Goal: Information Seeking & Learning: Learn about a topic

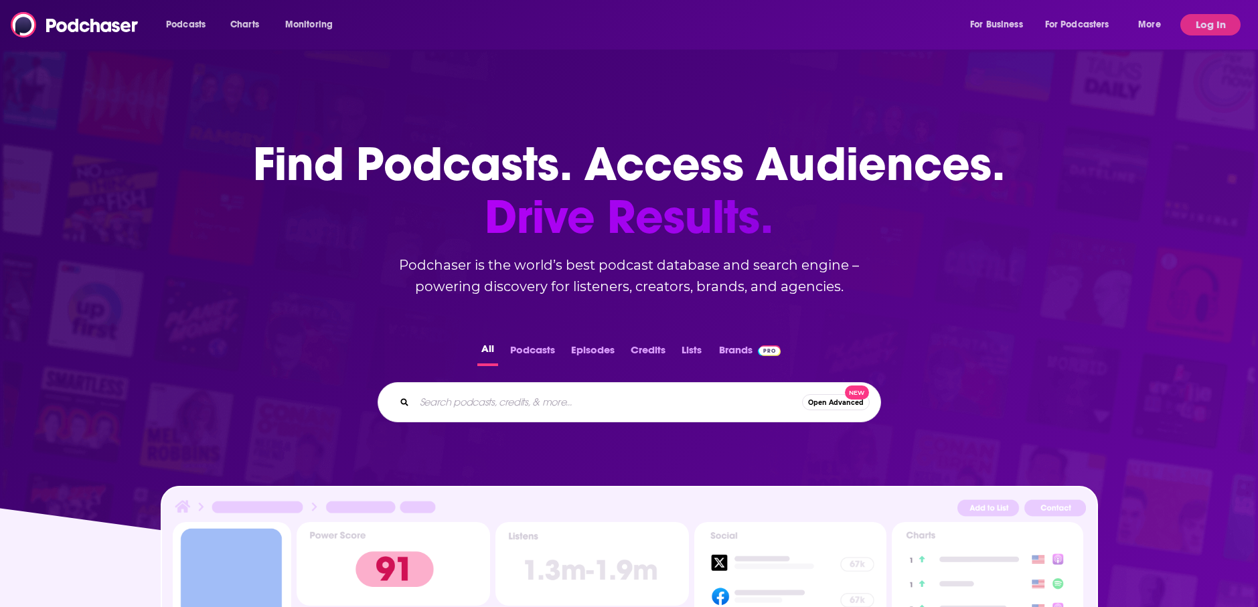
click at [476, 393] on input "Search podcasts, credits, & more..." at bounding box center [608, 402] width 388 height 21
type input "Awake in the [PERSON_NAME]"
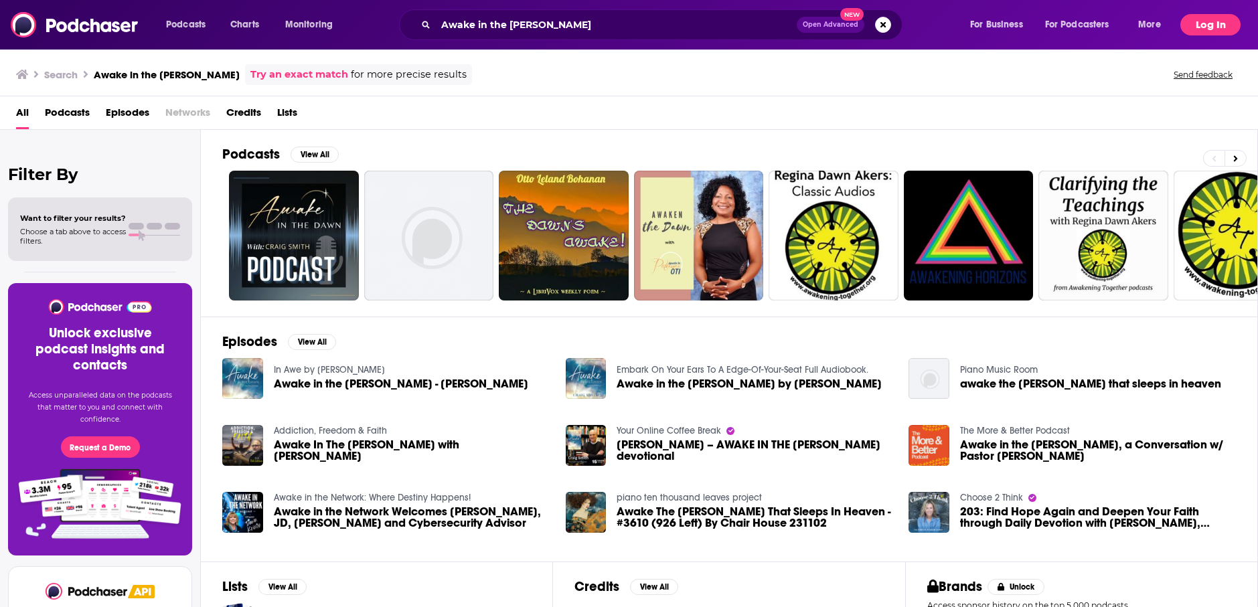
click at [1203, 30] on button "Log In" at bounding box center [1210, 24] width 60 height 21
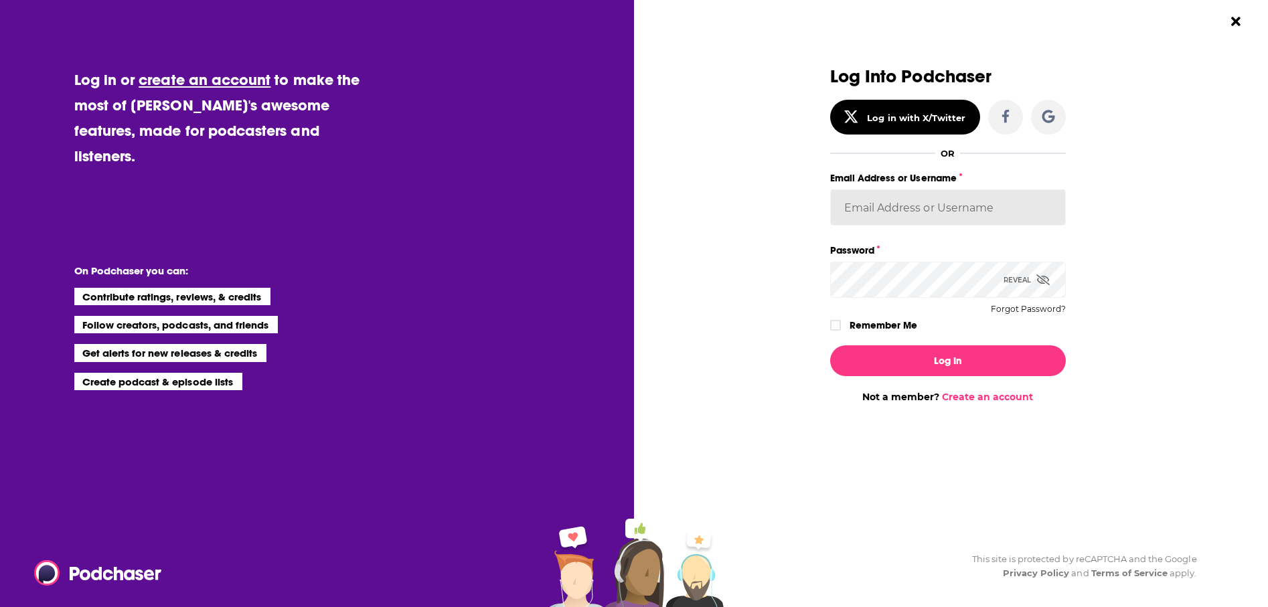
type input "KellyG"
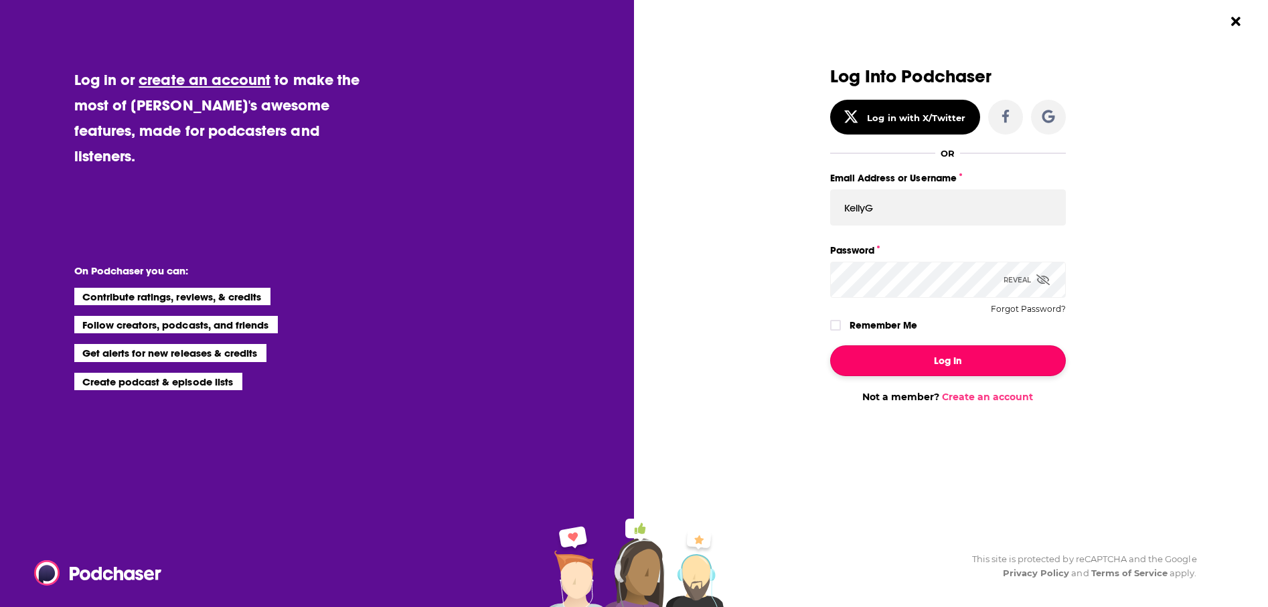
click at [933, 360] on button "Log In" at bounding box center [948, 360] width 236 height 31
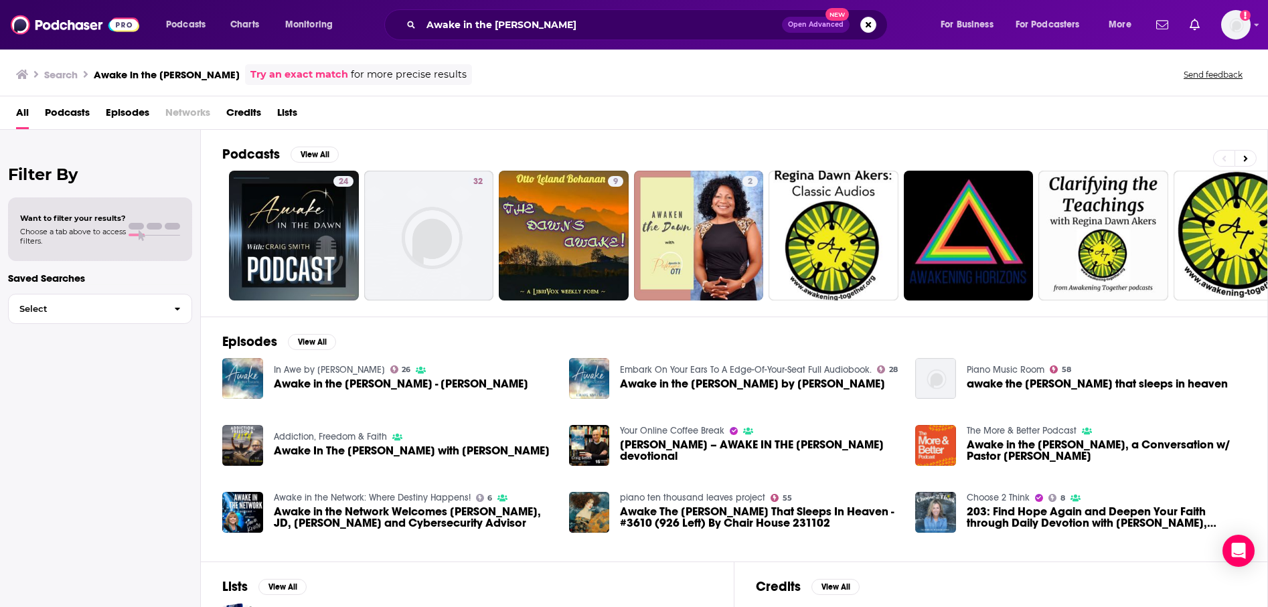
click at [332, 388] on span "Awake in the [PERSON_NAME] - [PERSON_NAME]" at bounding box center [401, 383] width 254 height 11
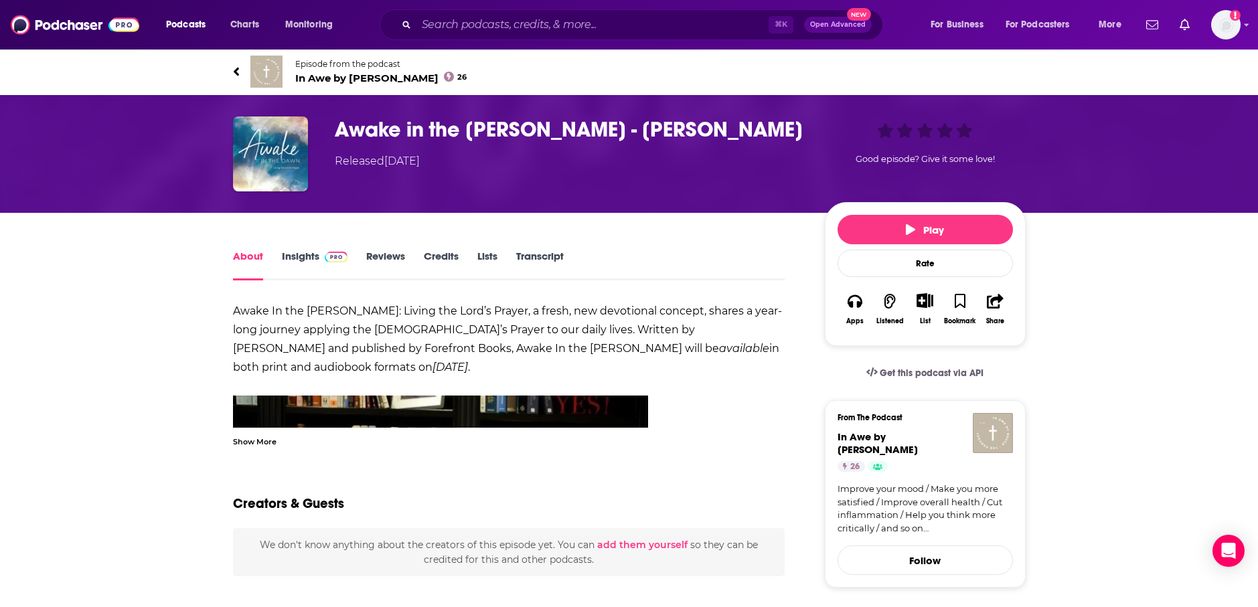
click at [394, 255] on link "Reviews" at bounding box center [385, 265] width 39 height 31
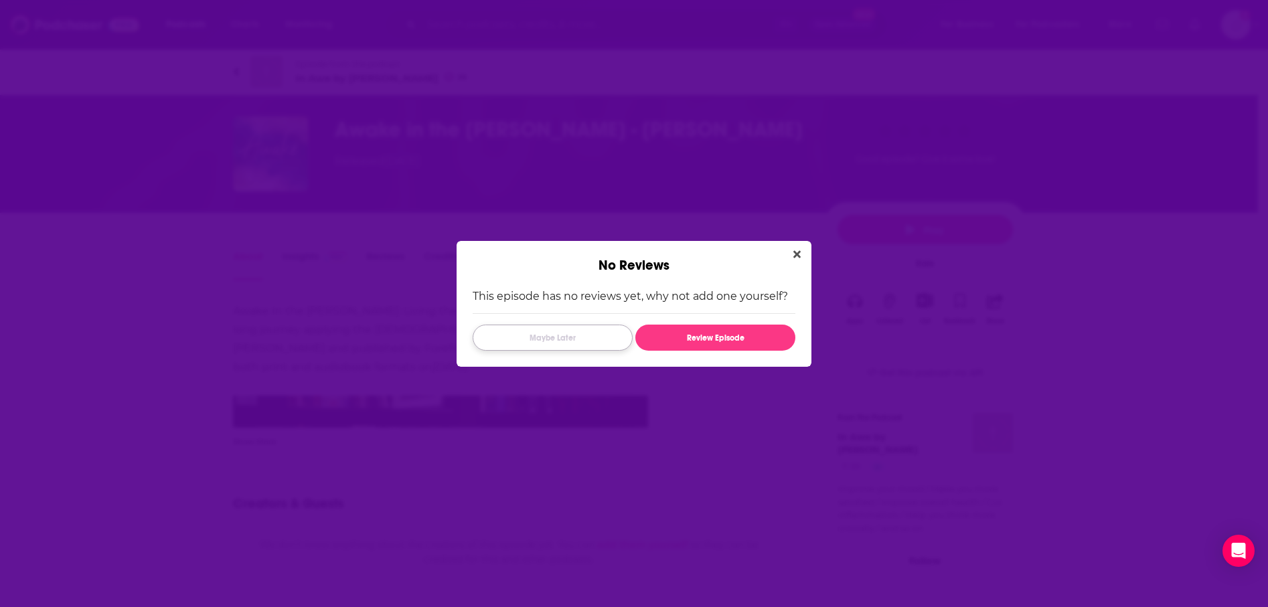
click at [555, 339] on button "Maybe Later" at bounding box center [553, 338] width 160 height 26
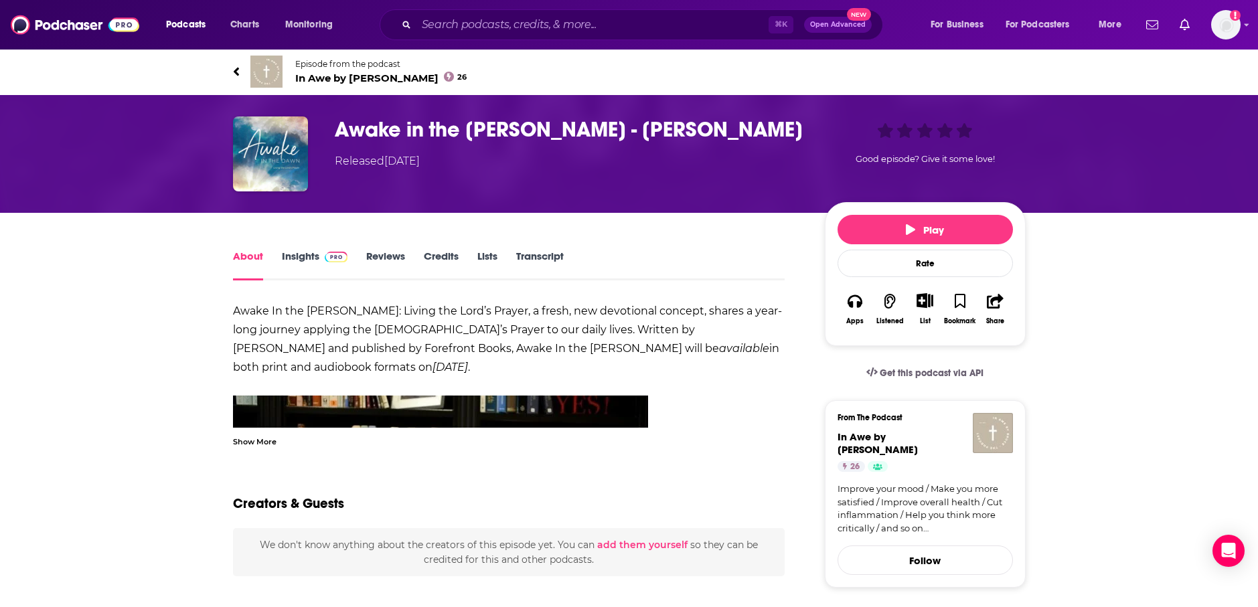
click at [292, 254] on link "Insights" at bounding box center [315, 265] width 66 height 31
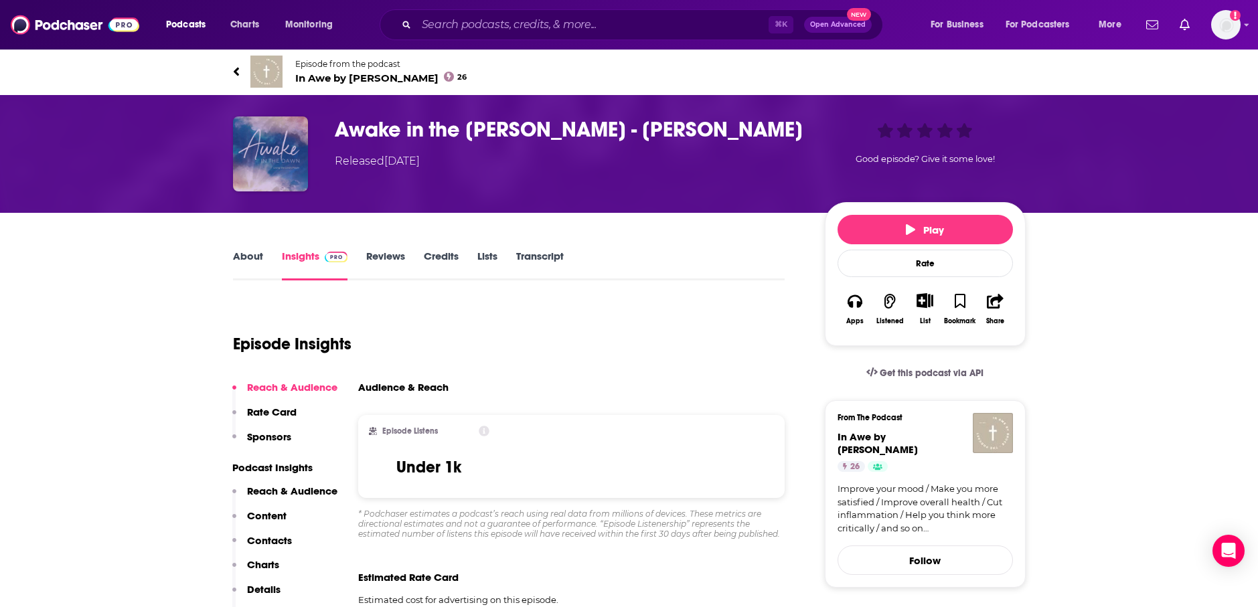
click at [275, 184] on img "Awake in the Dawn - Craig Smith" at bounding box center [270, 154] width 75 height 75
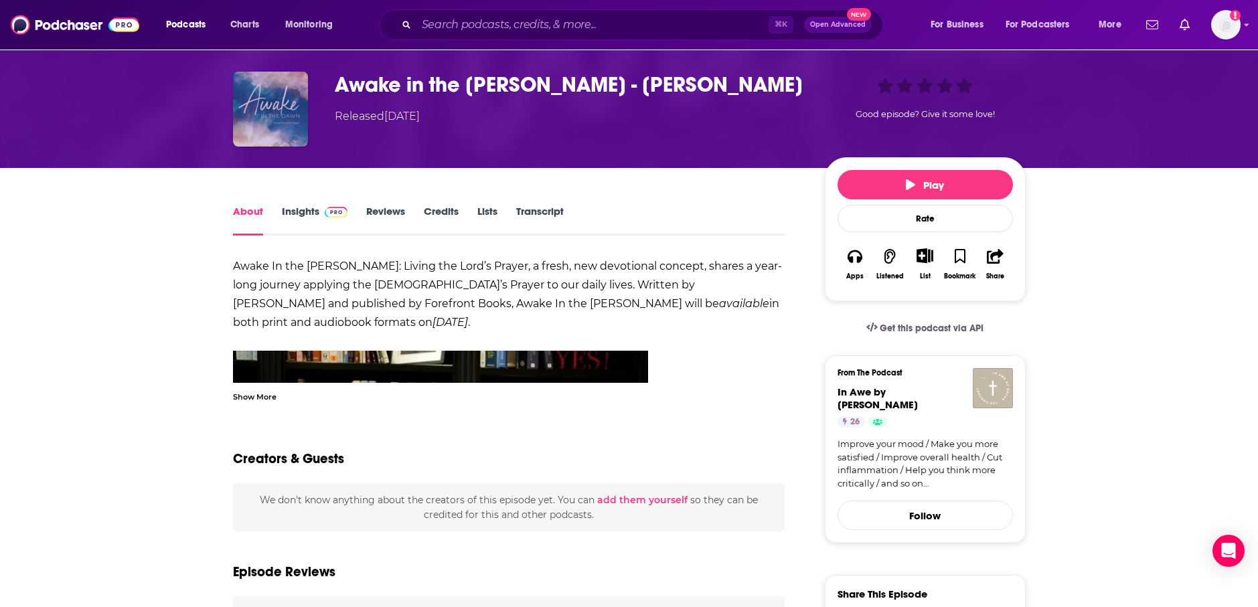
scroll to position [44, 0]
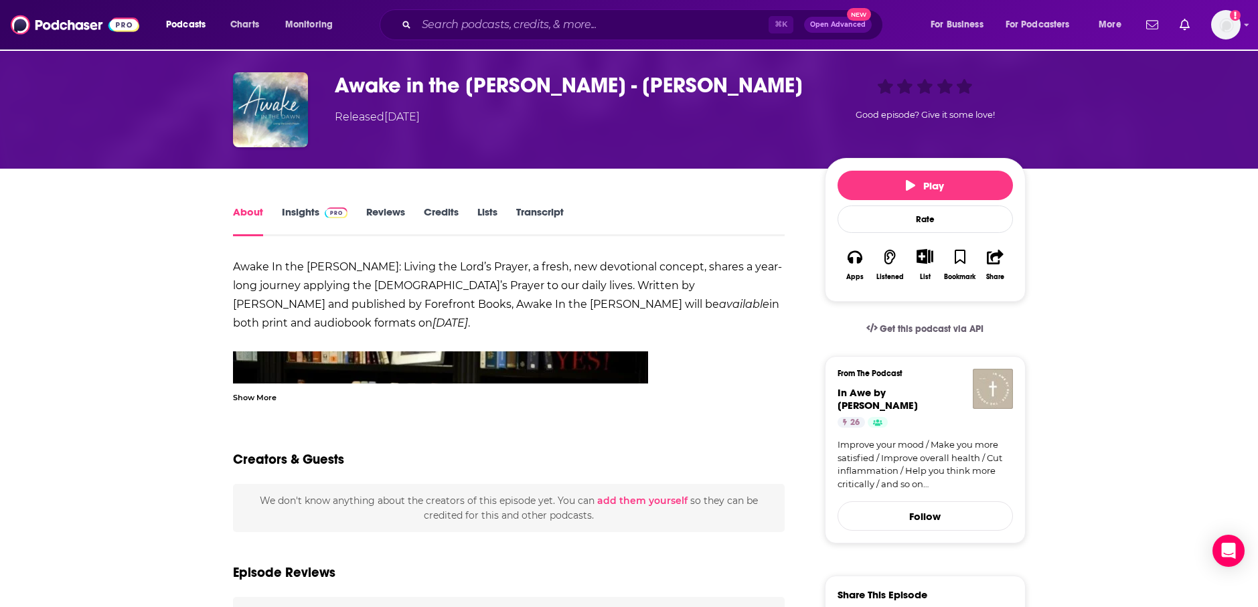
click at [294, 208] on link "Insights" at bounding box center [315, 221] width 66 height 31
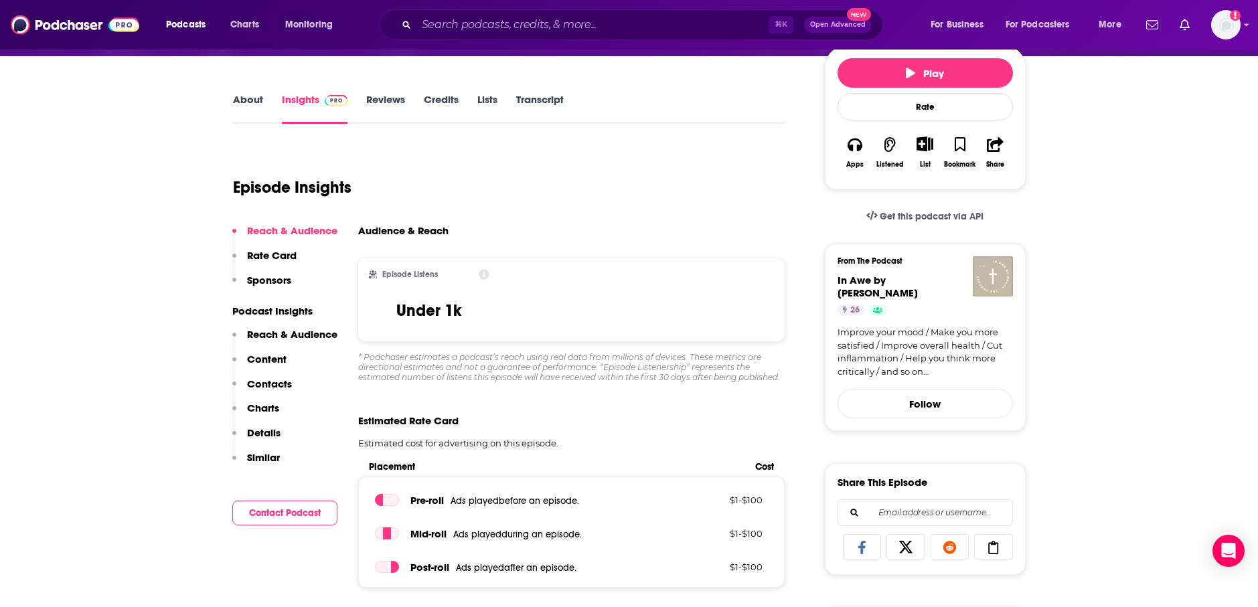
scroll to position [17, 0]
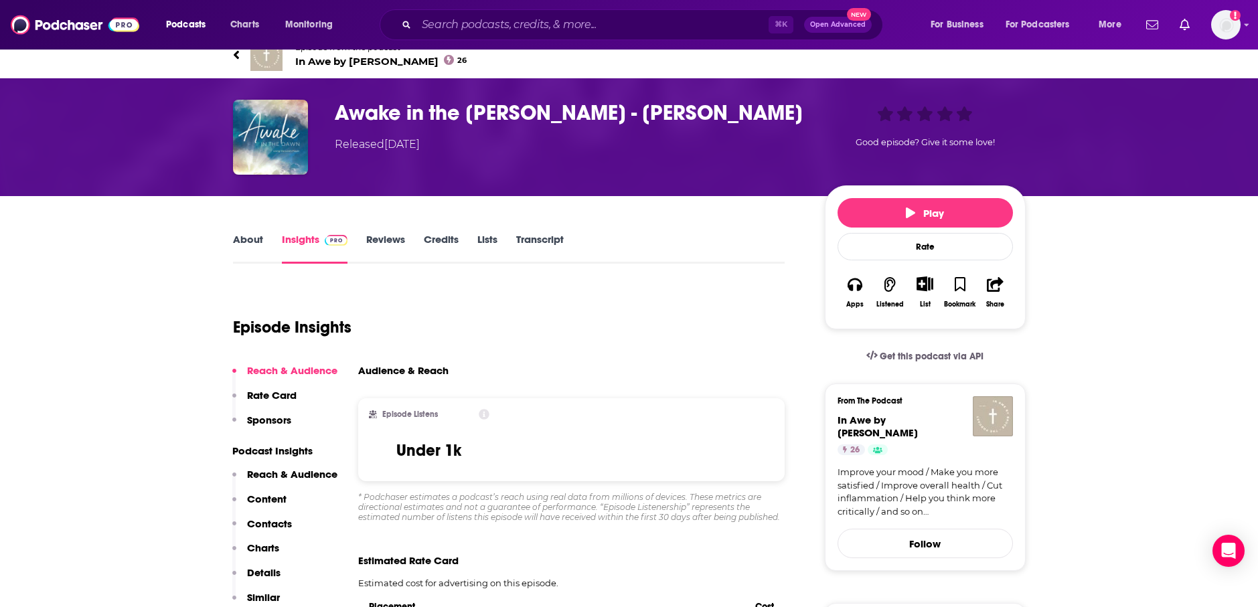
click at [267, 547] on p "Charts" at bounding box center [263, 548] width 32 height 13
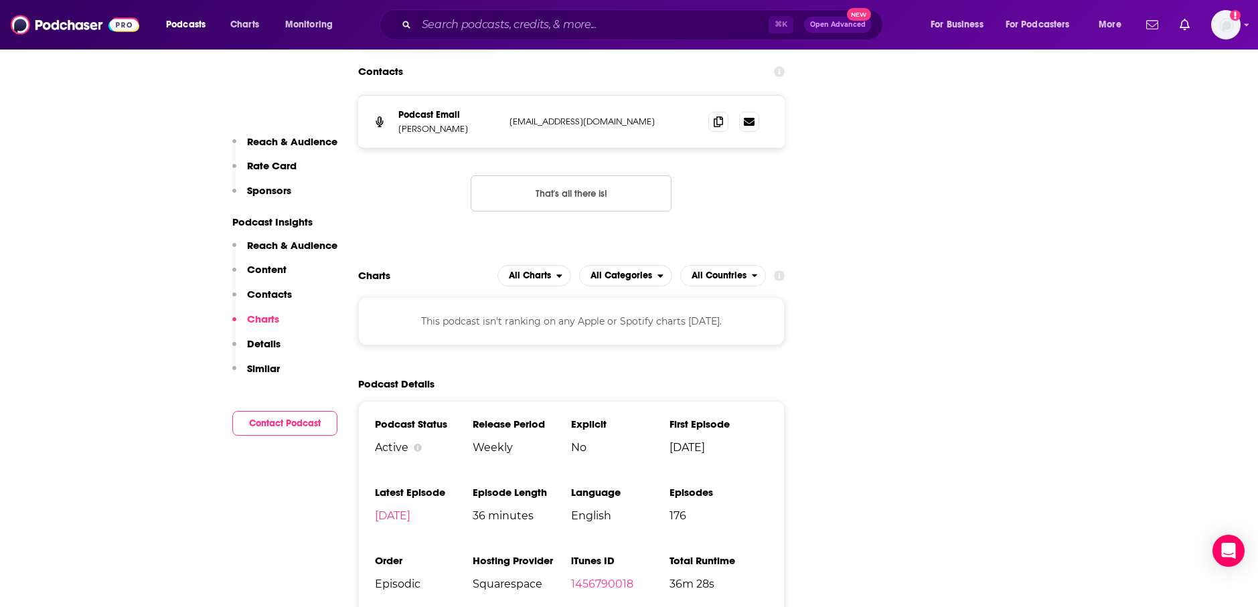
scroll to position [1758, 0]
